Goal: Task Accomplishment & Management: Manage account settings

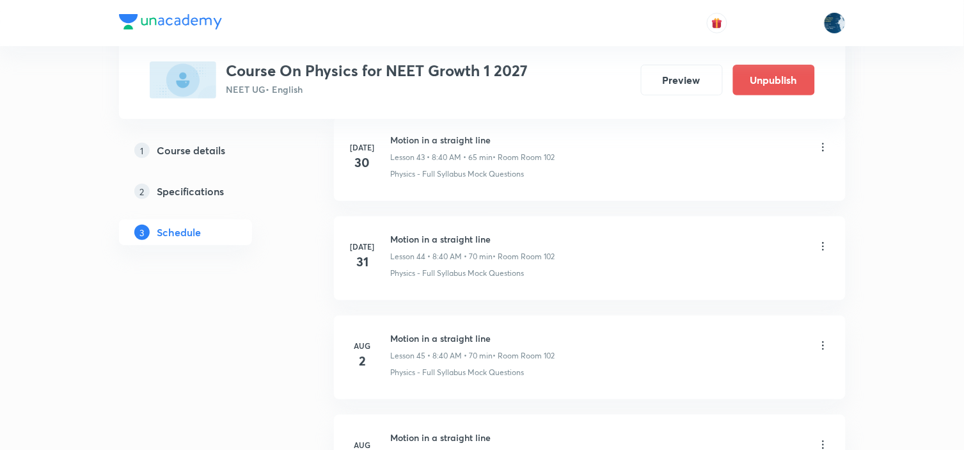
scroll to position [5052, 0]
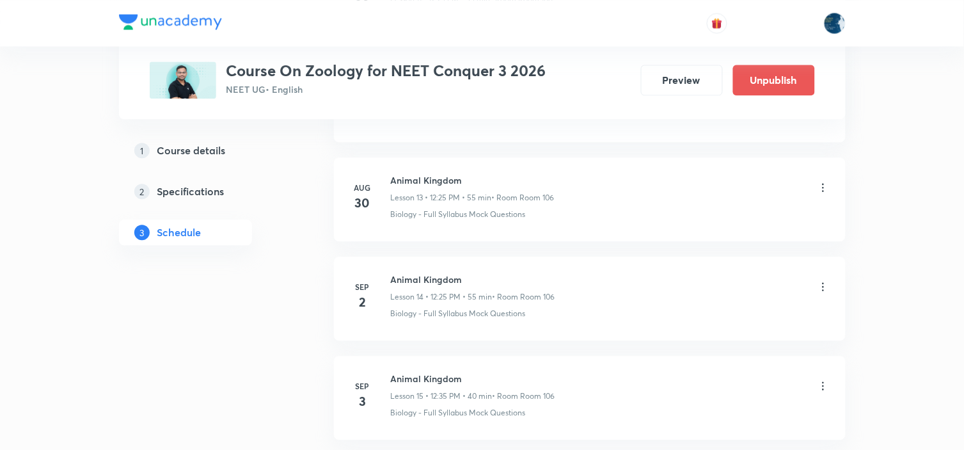
scroll to position [2065, 0]
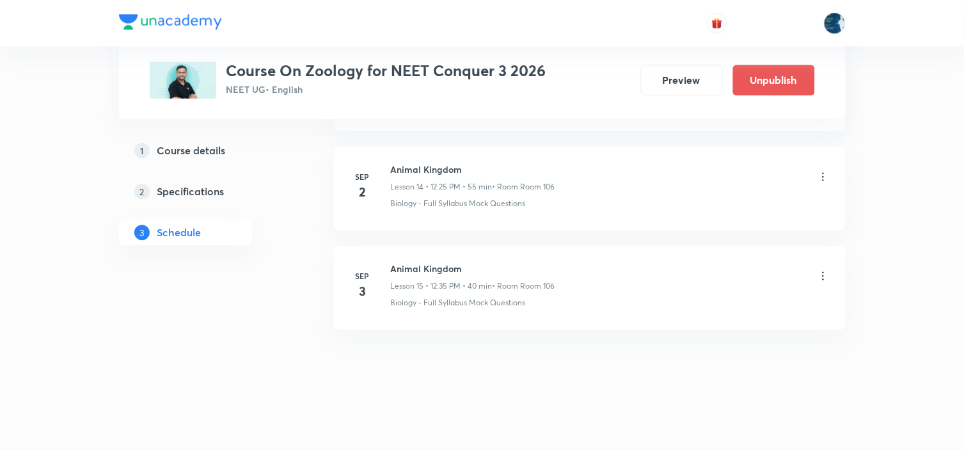
click at [826, 276] on icon at bounding box center [823, 275] width 13 height 13
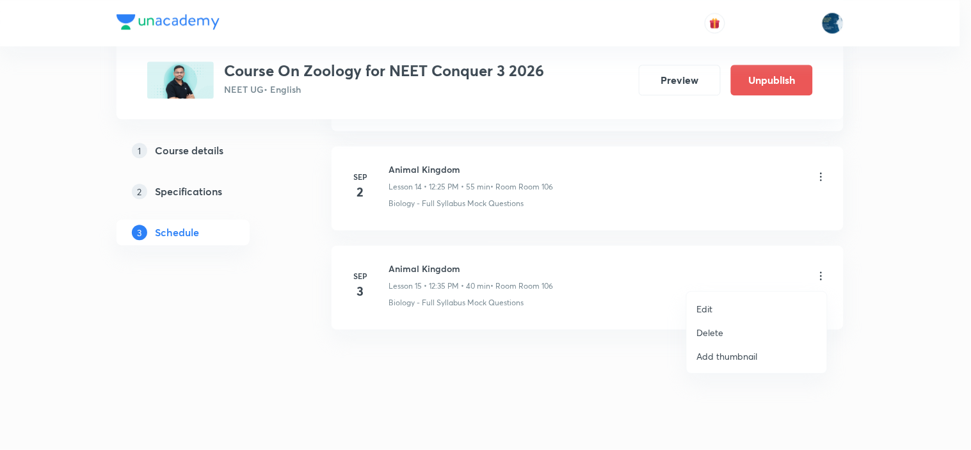
click at [715, 330] on p "Delete" at bounding box center [710, 332] width 27 height 13
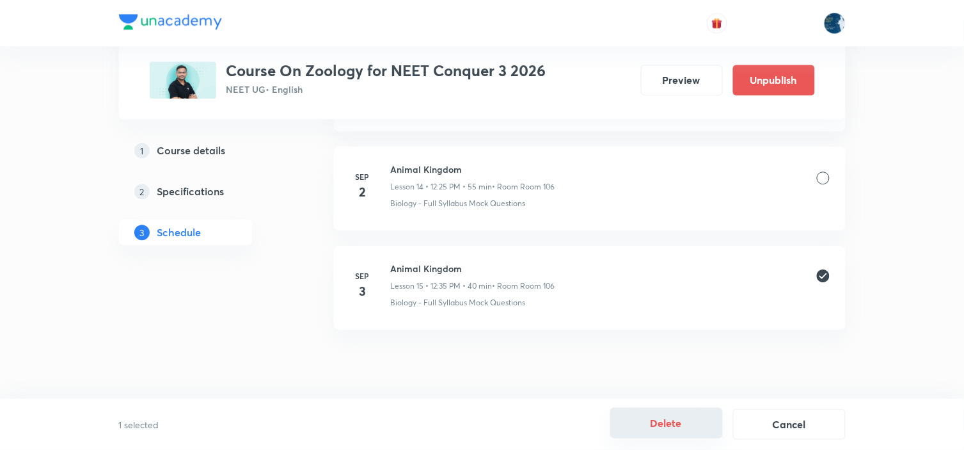
click at [685, 424] on button "Delete" at bounding box center [667, 423] width 113 height 31
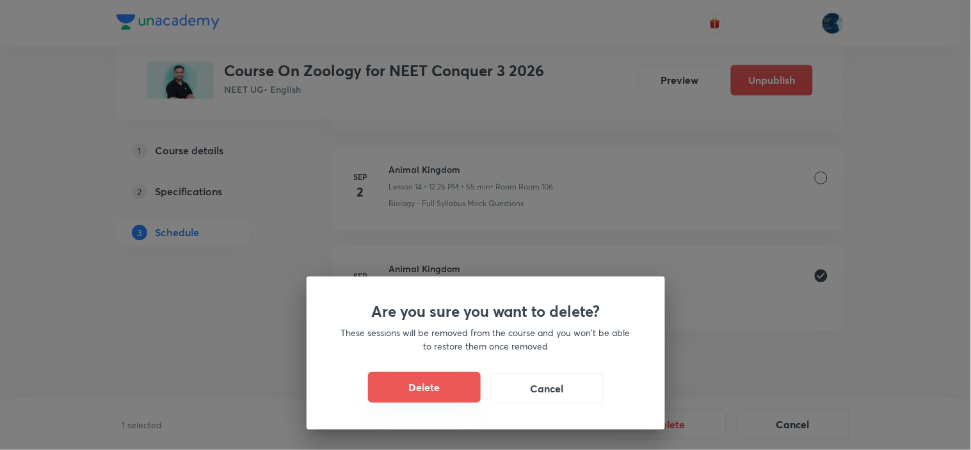
click at [444, 379] on button "Delete" at bounding box center [424, 387] width 113 height 31
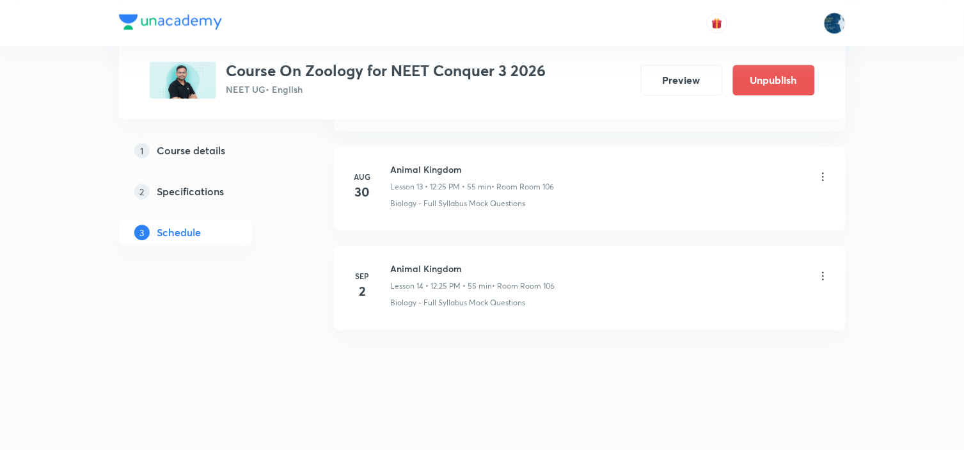
scroll to position [1967, 0]
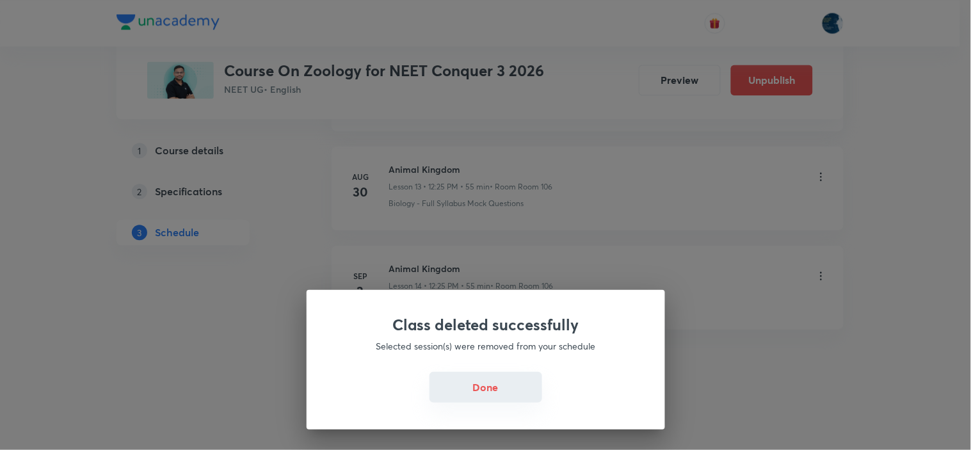
click at [474, 385] on button "Done" at bounding box center [485, 387] width 113 height 31
